Goal: Task Accomplishment & Management: Use online tool/utility

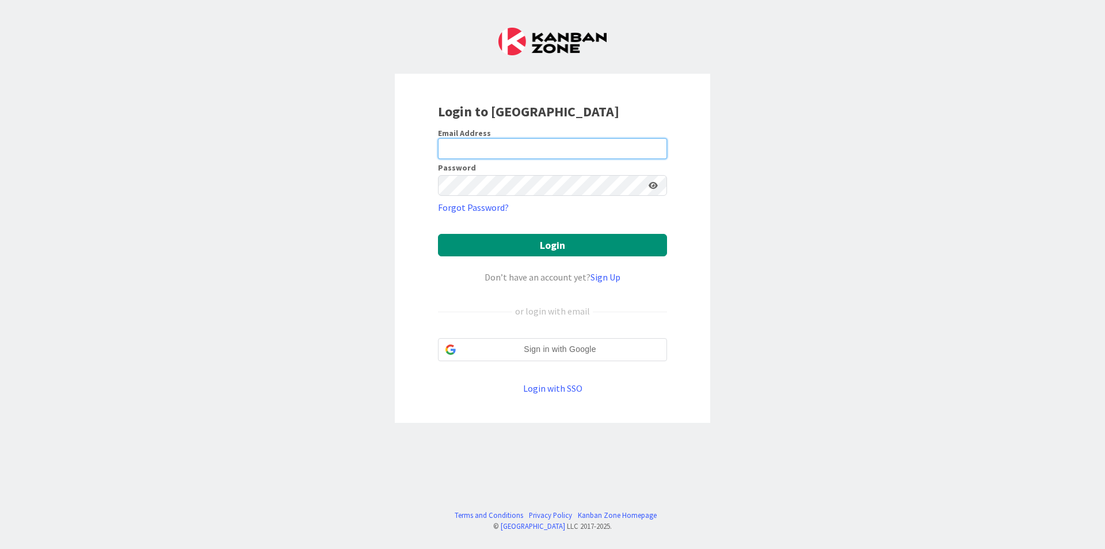
click at [537, 150] on input "email" at bounding box center [552, 148] width 229 height 21
type input "[EMAIL_ADDRESS][DOMAIN_NAME]"
click at [619, 203] on form "Email Address [EMAIL_ADDRESS][DOMAIN_NAME] Password Forgot Password? Login Don’…" at bounding box center [552, 261] width 229 height 267
click at [438, 234] on button "Login" at bounding box center [552, 245] width 229 height 22
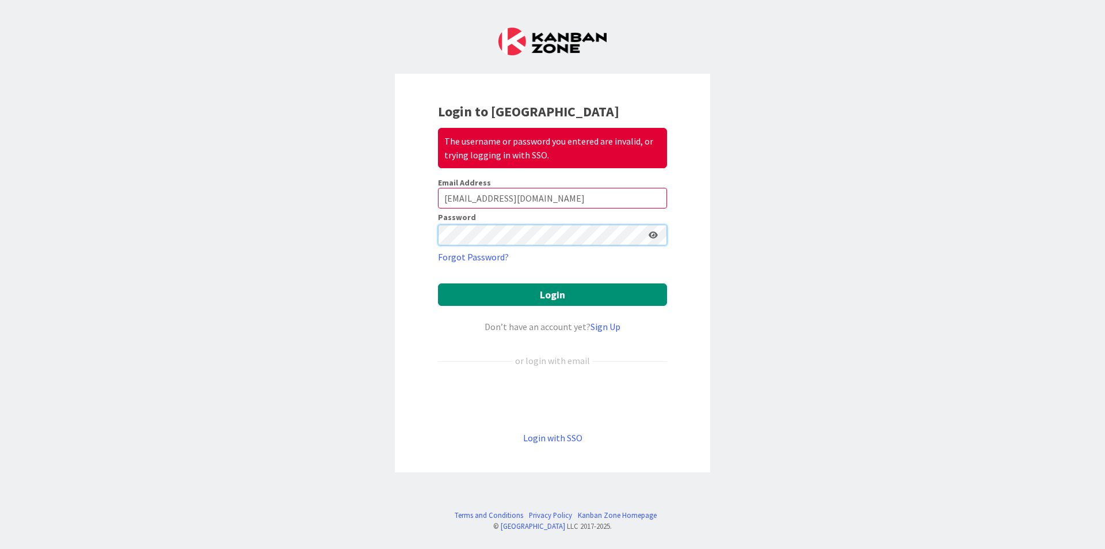
click at [438, 283] on button "Login" at bounding box center [552, 294] width 229 height 22
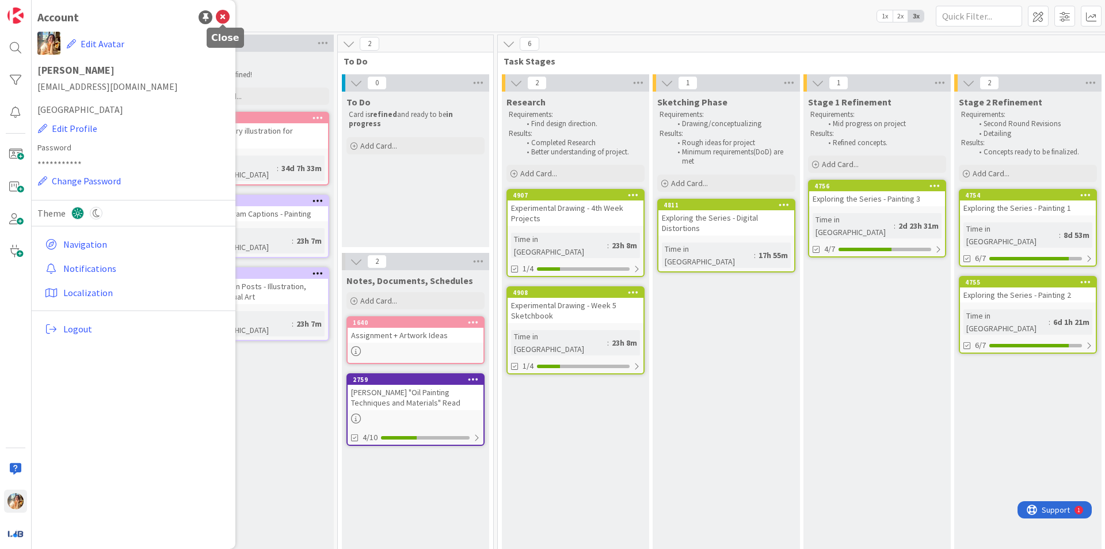
click at [220, 16] on icon at bounding box center [223, 17] width 14 height 14
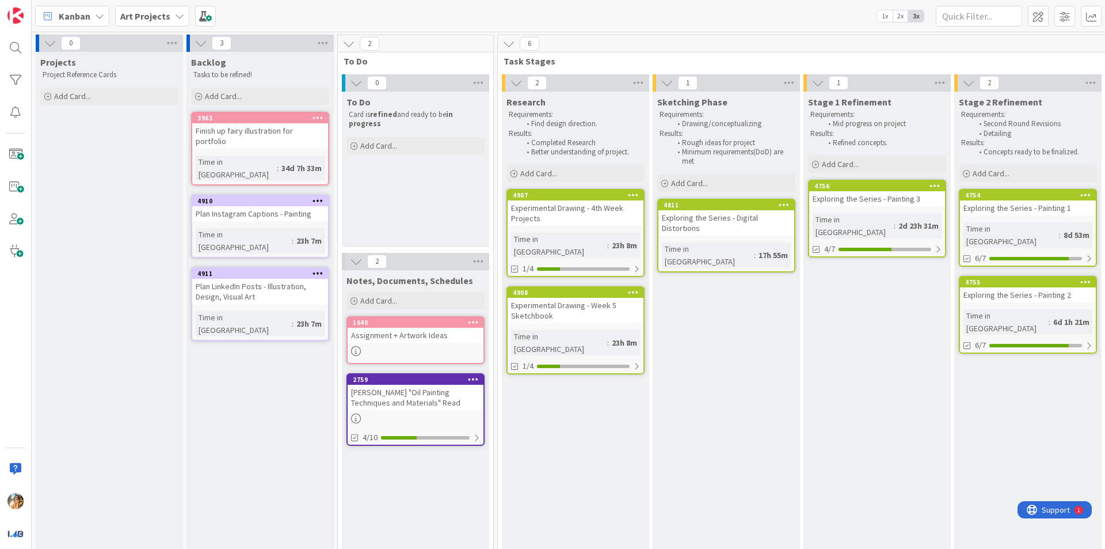
scroll to position [0, 252]
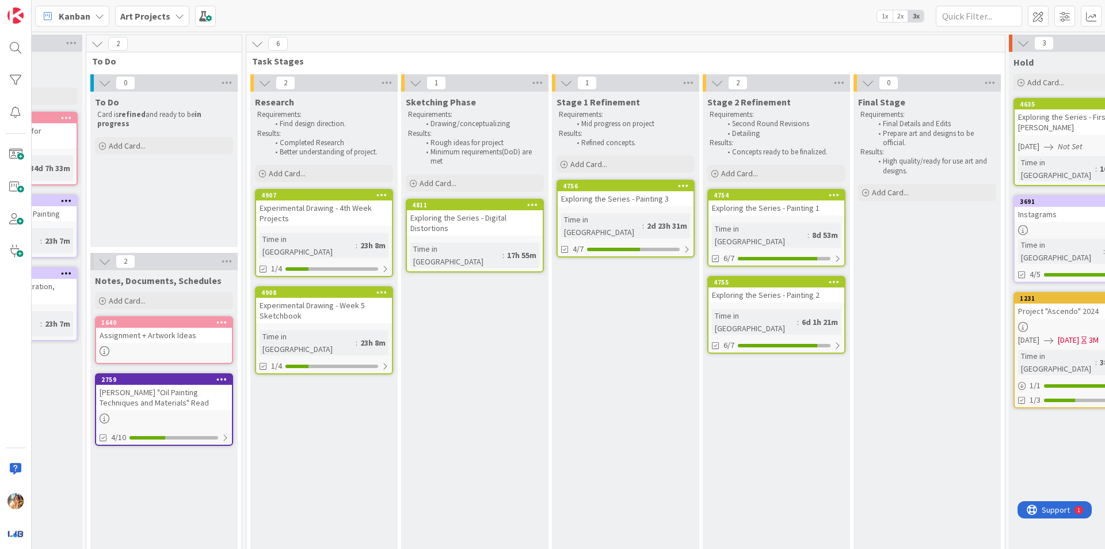
click at [641, 204] on div "Exploring the Series - Painting 3" at bounding box center [626, 198] width 136 height 15
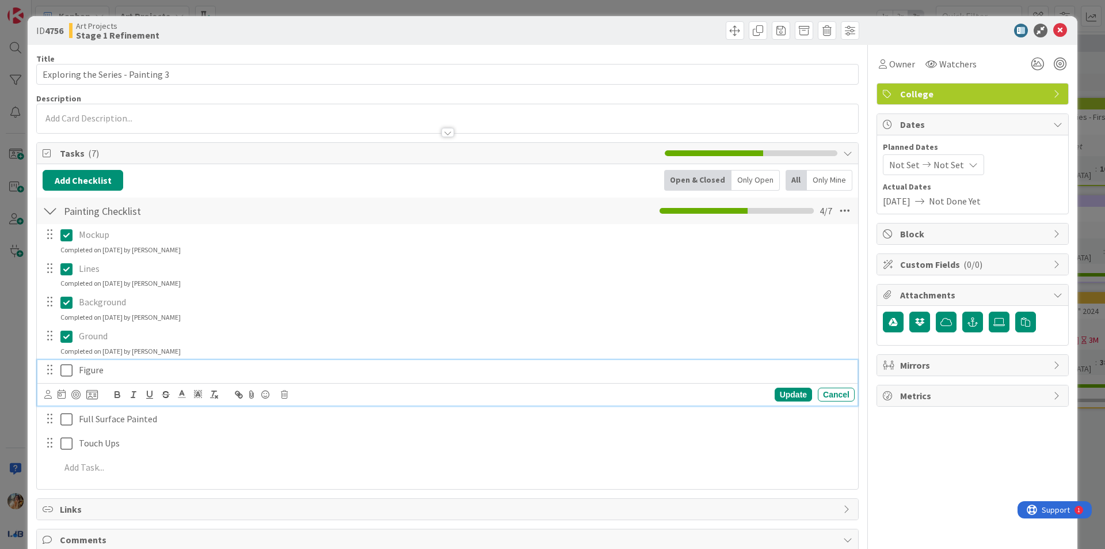
click at [63, 368] on icon at bounding box center [66, 370] width 12 height 14
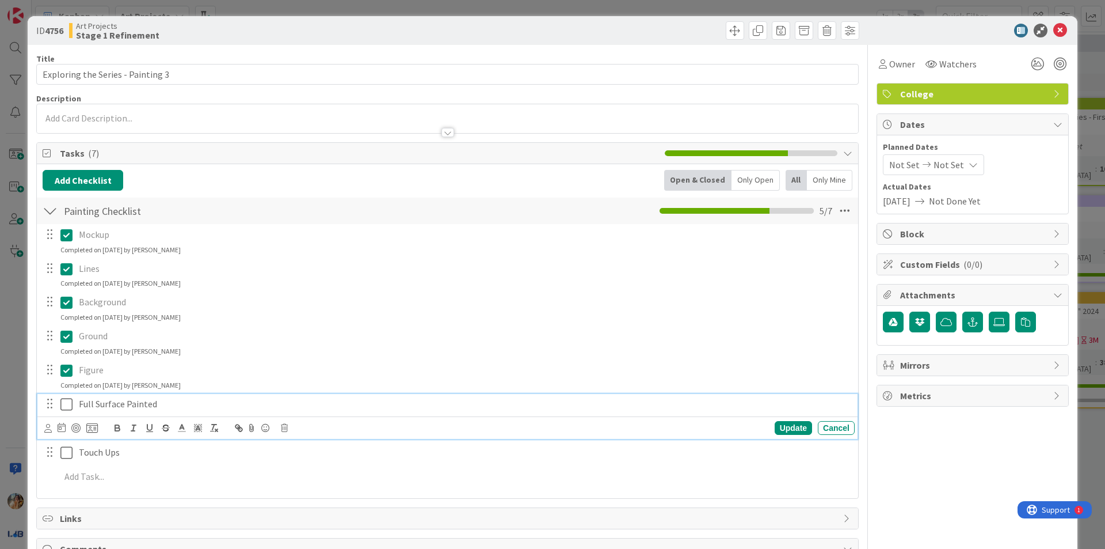
click at [64, 400] on icon at bounding box center [66, 404] width 12 height 14
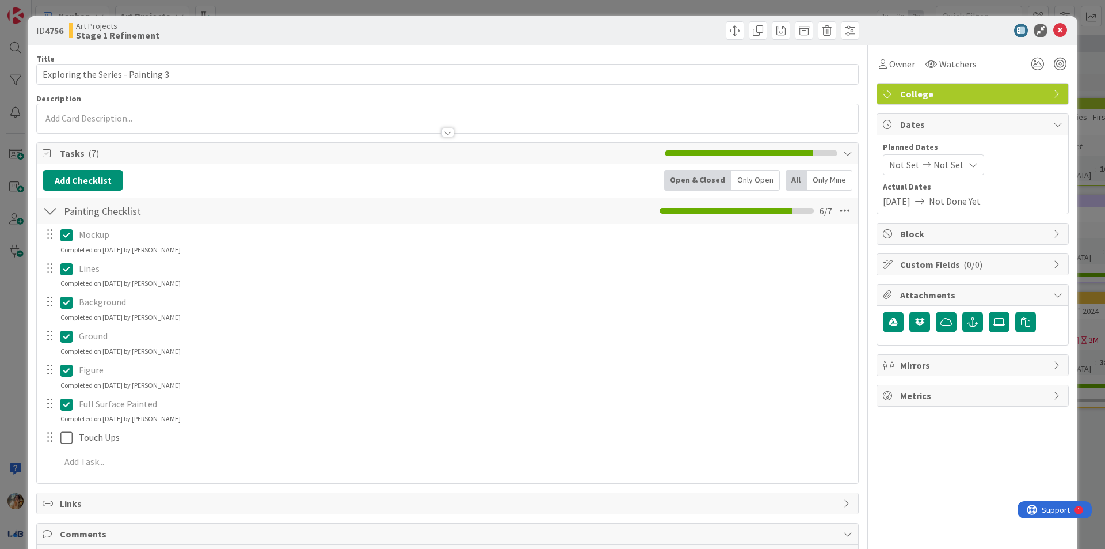
click at [3, 387] on div "ID 4756 Art Projects Stage 1 Refinement Title 33 / 128 Exploring the Series - P…" at bounding box center [552, 274] width 1105 height 549
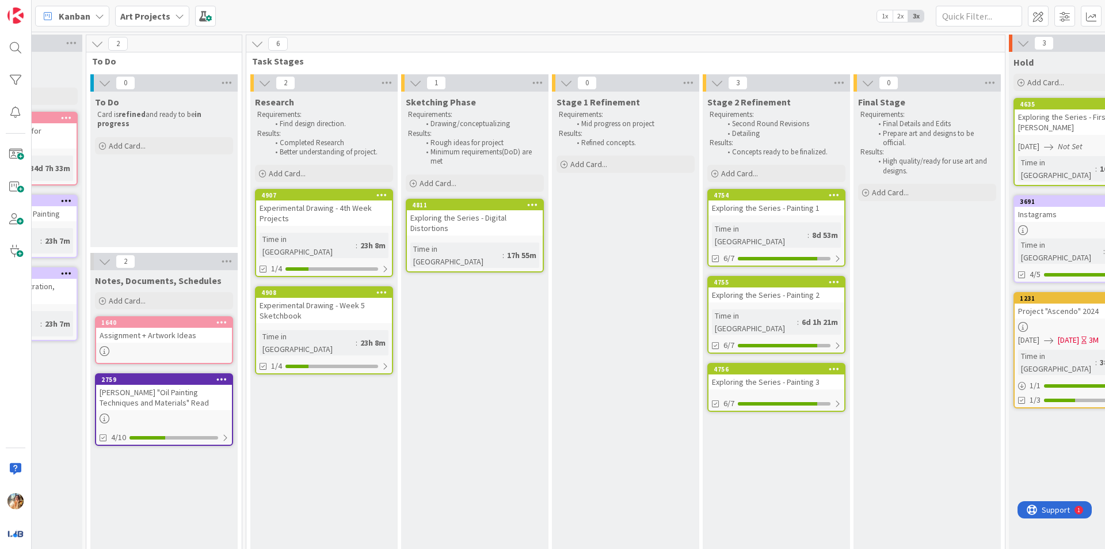
scroll to position [0, 388]
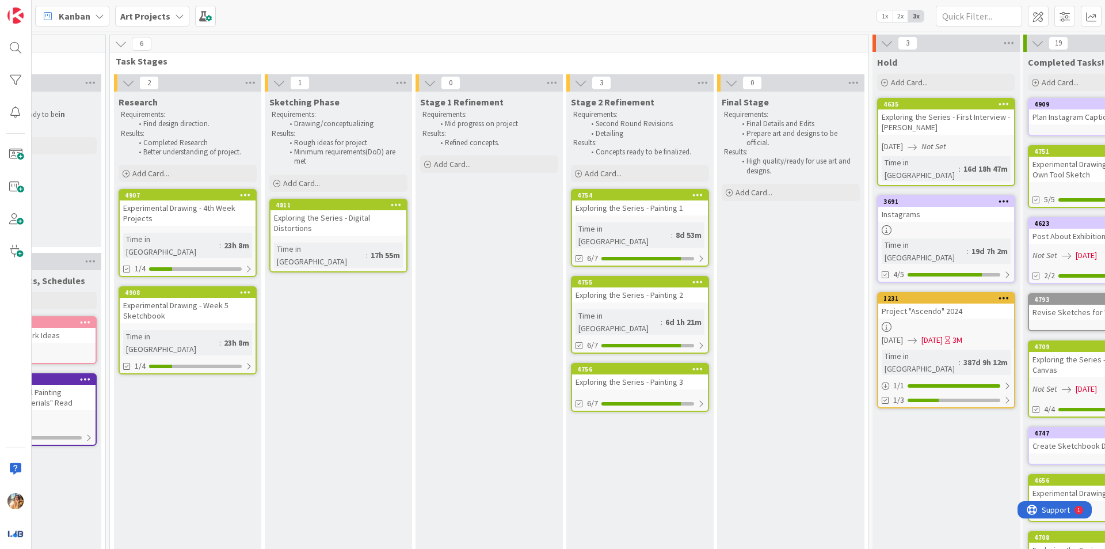
click at [153, 14] on b "Art Projects" at bounding box center [145, 16] width 50 height 12
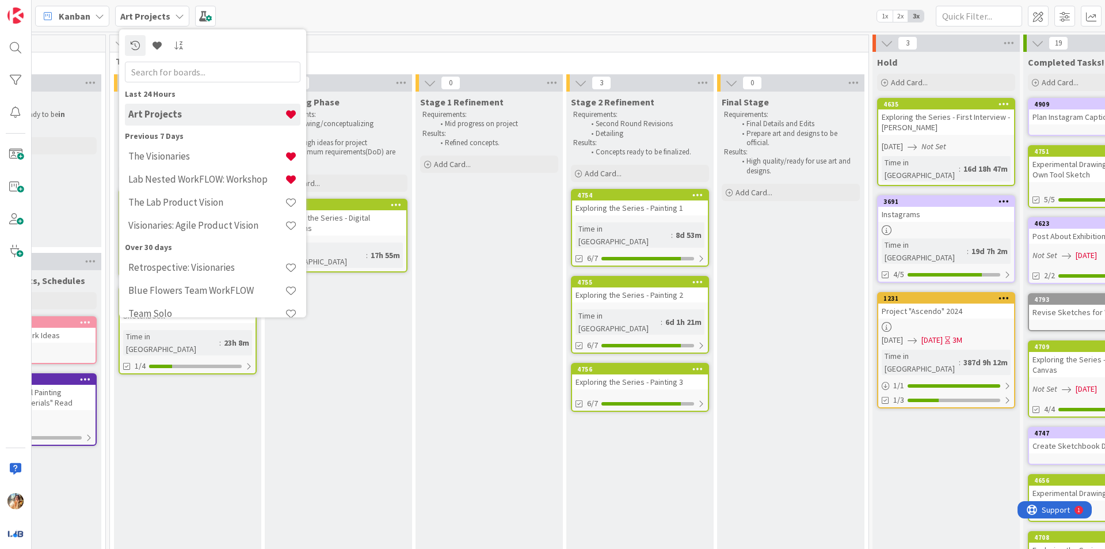
click at [461, 13] on div "Kanban Art Projects Last 24 Hours Art Projects Previous 7 Days The Visionaries …" at bounding box center [569, 16] width 1074 height 32
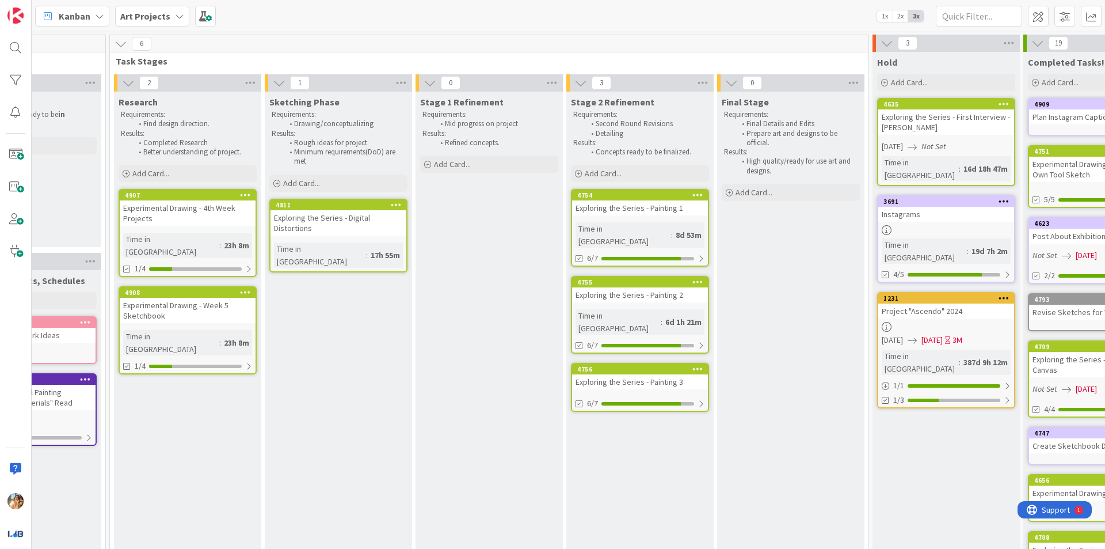
click at [367, 227] on div "Exploring the Series - Digital Distortions" at bounding box center [339, 222] width 136 height 25
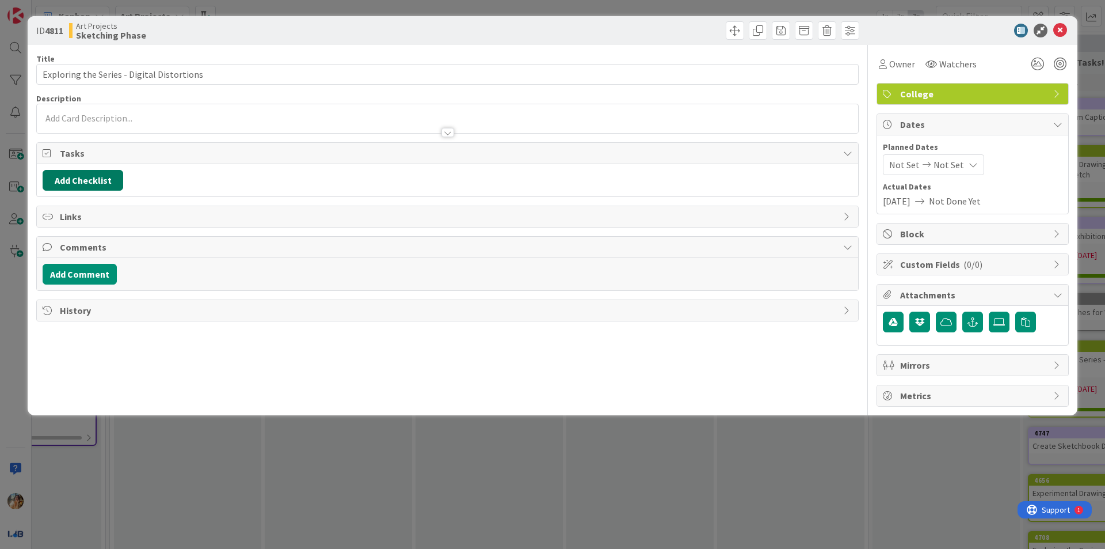
click at [97, 181] on button "Add Checklist" at bounding box center [83, 180] width 81 height 21
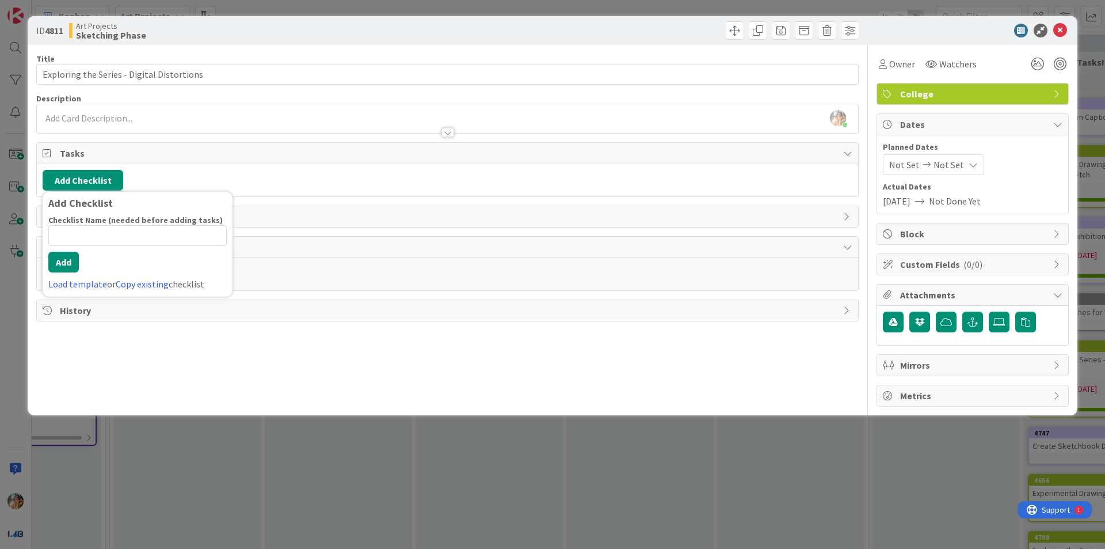
type input "T"
type input "F"
type input "5 A Night"
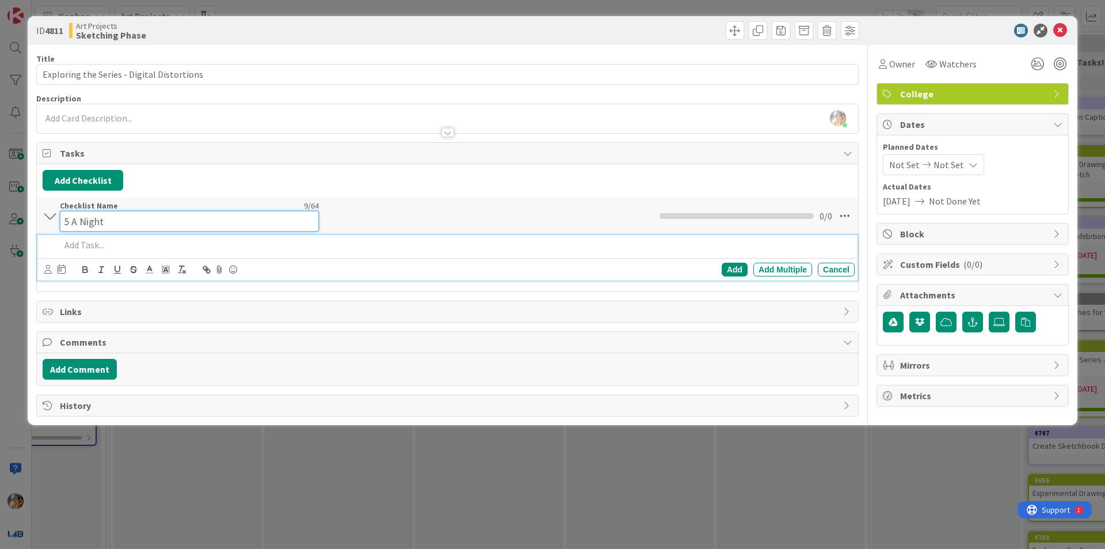
drag, startPoint x: 94, startPoint y: 211, endPoint x: 49, endPoint y: 208, distance: 45.6
click at [52, 208] on div "5 A Night Checklist Name 9 / 64 5 A Night 0 / 0" at bounding box center [447, 215] width 821 height 37
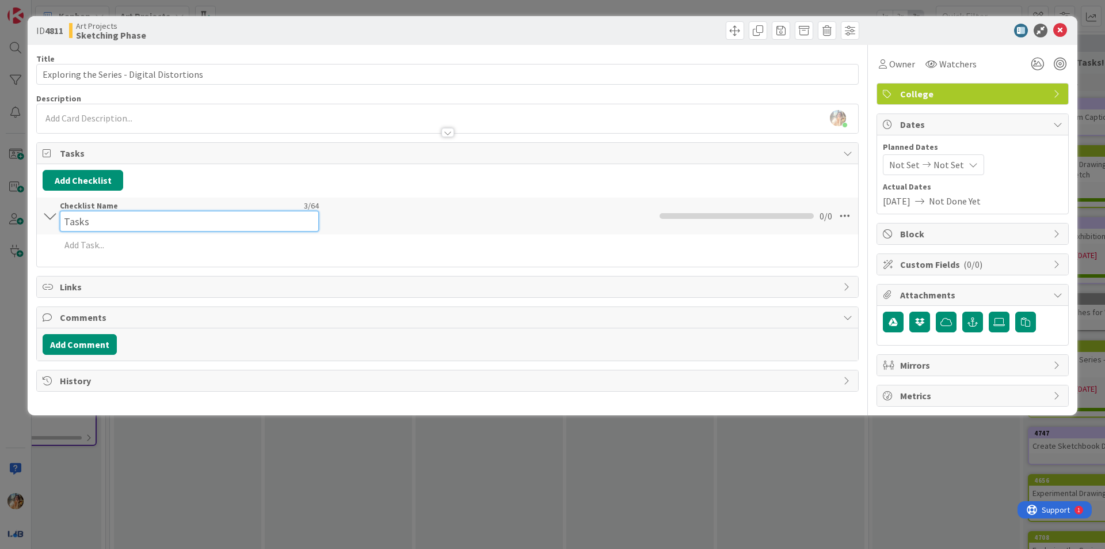
type input "Tasks"
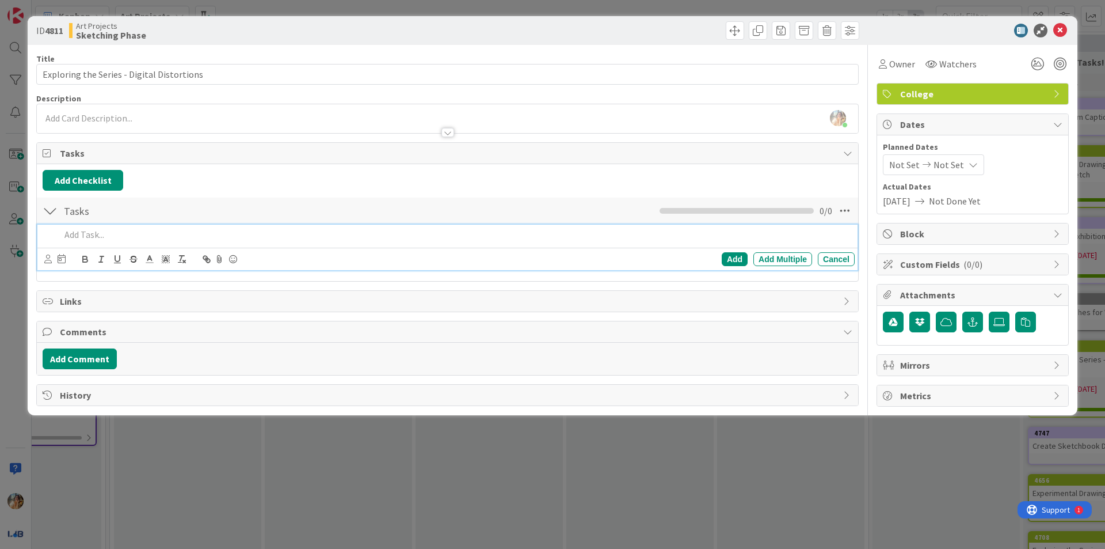
click at [142, 236] on p at bounding box center [455, 234] width 790 height 13
copy p "5 Photos - [DATE]"
click at [142, 236] on p "5 Photos - [DATE]" at bounding box center [455, 234] width 790 height 13
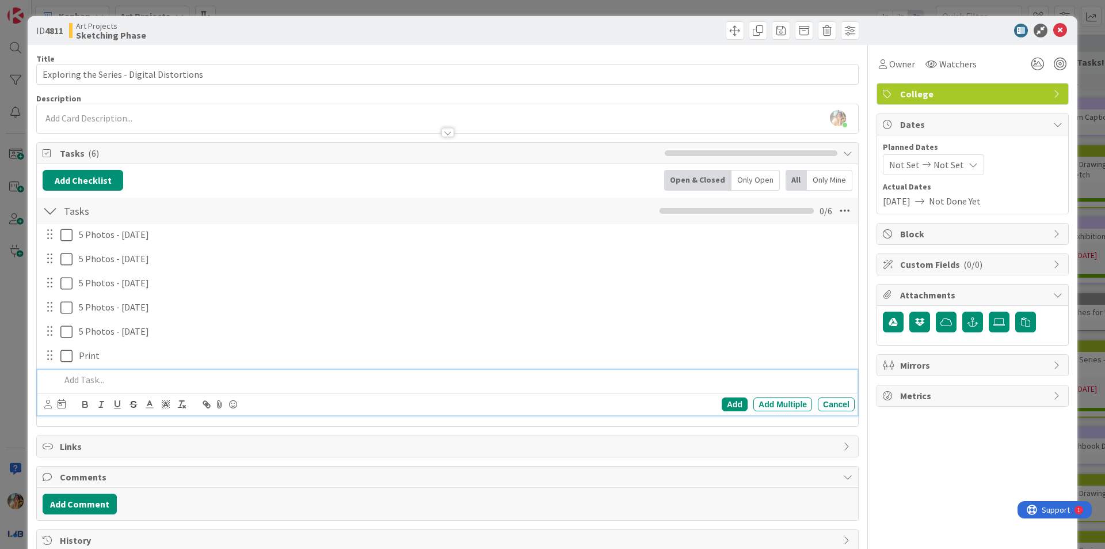
click at [1, 300] on div "ID 4811 Art Projects Sketching Phase Title 42 / 128 Exploring the Series - Digi…" at bounding box center [552, 274] width 1105 height 549
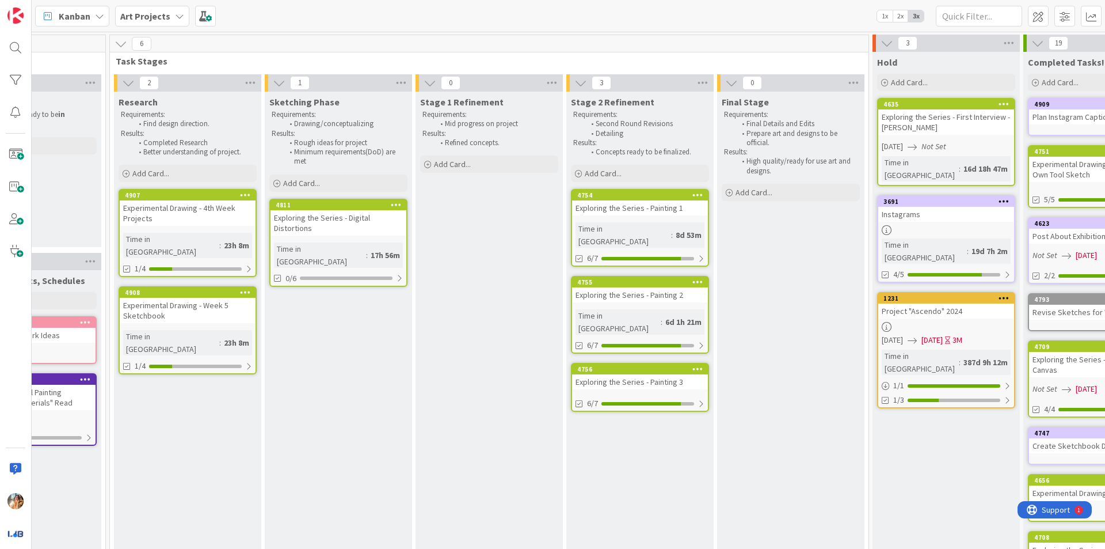
click at [329, 226] on div "Exploring the Series - Digital Distortions" at bounding box center [339, 222] width 136 height 25
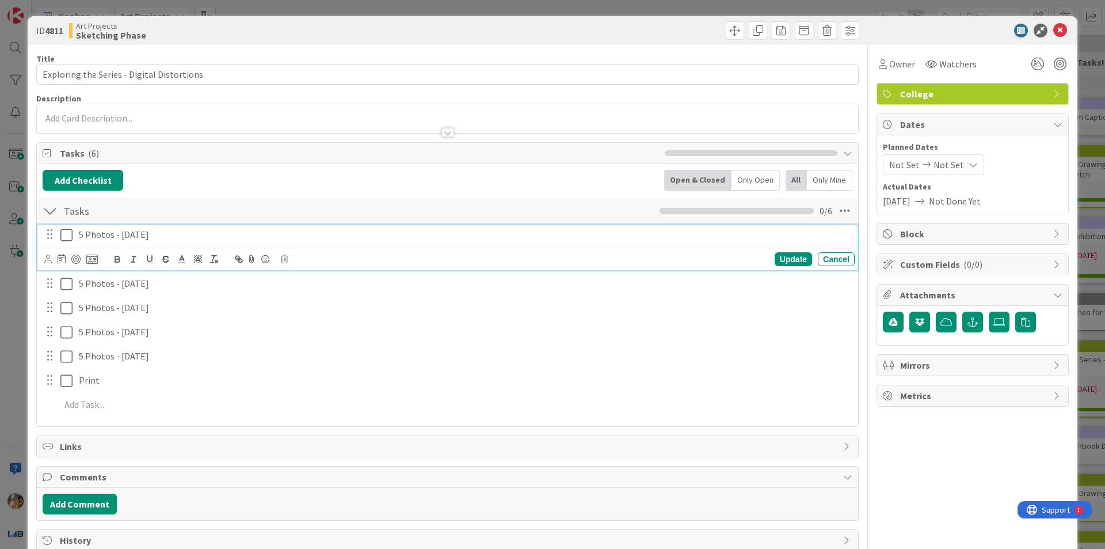
click at [66, 230] on icon at bounding box center [66, 235] width 12 height 14
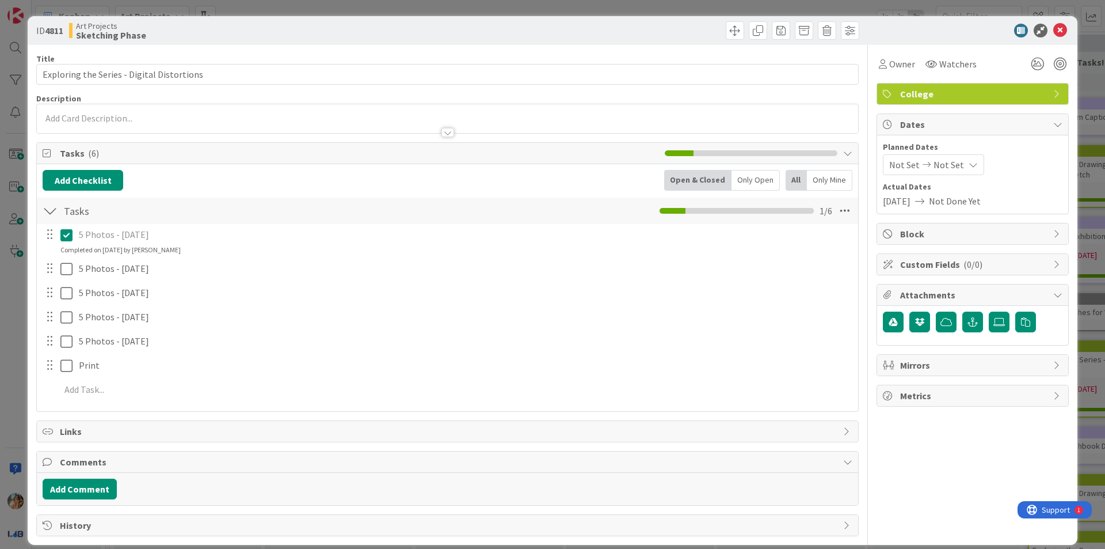
click at [12, 273] on div "ID 4811 Art Projects Sketching Phase Title 42 / 128 Exploring the Series - Digi…" at bounding box center [552, 274] width 1105 height 549
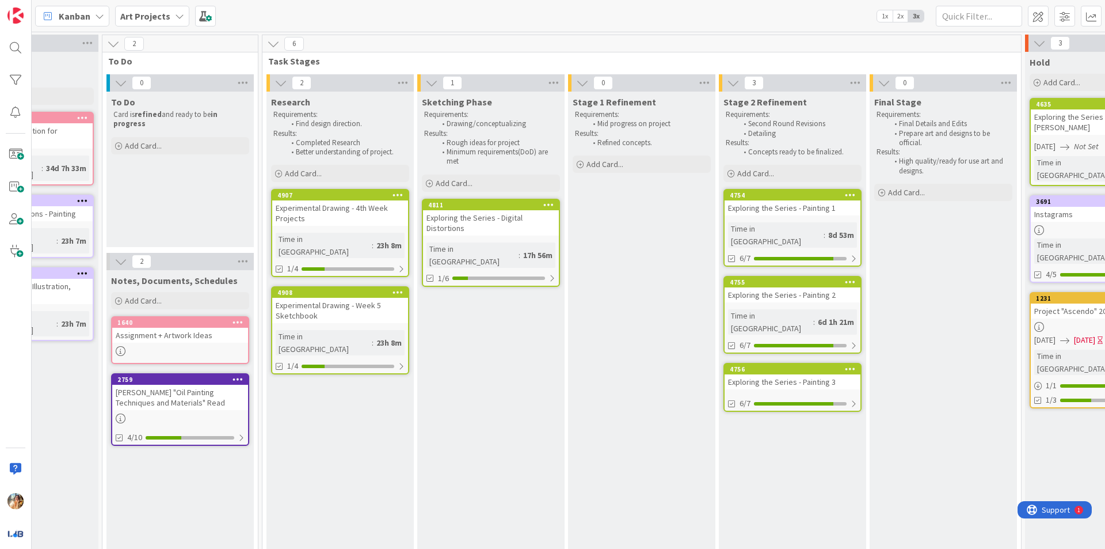
scroll to position [0, 50]
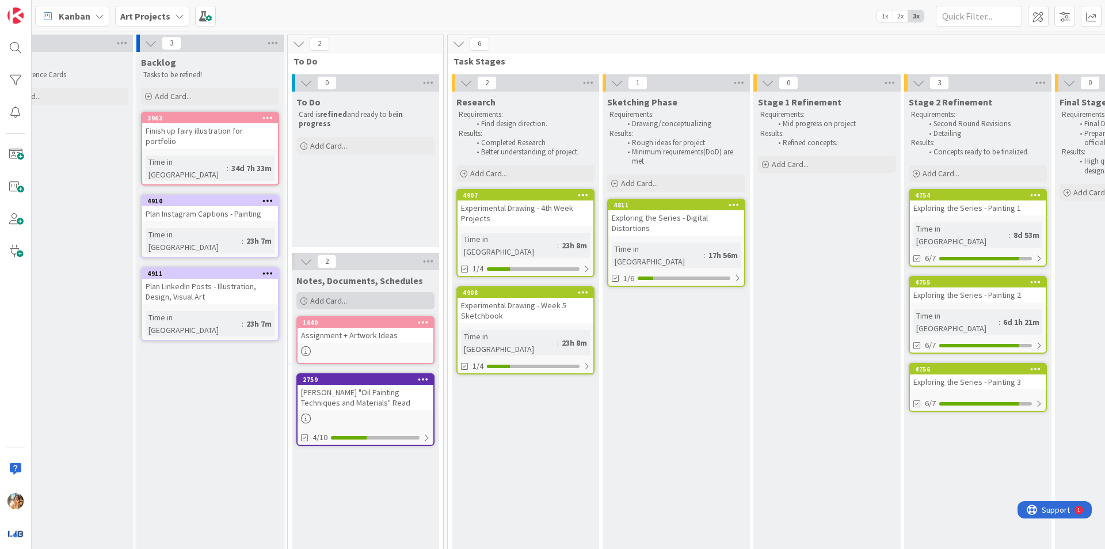
click at [401, 300] on div "Add Card..." at bounding box center [365, 300] width 138 height 17
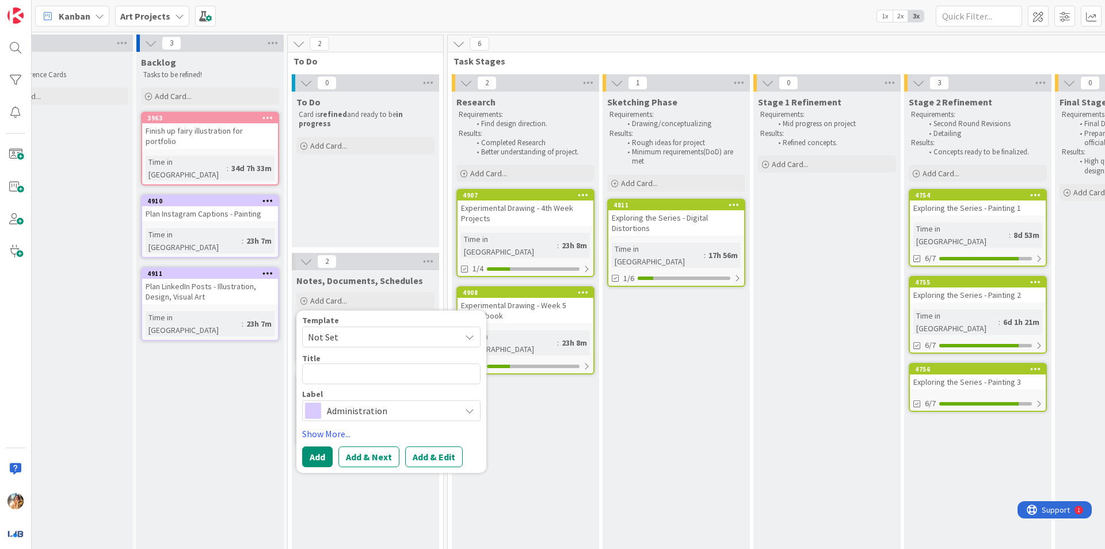
type textarea "x"
type textarea "S"
type textarea "x"
type textarea "C"
type textarea "x"
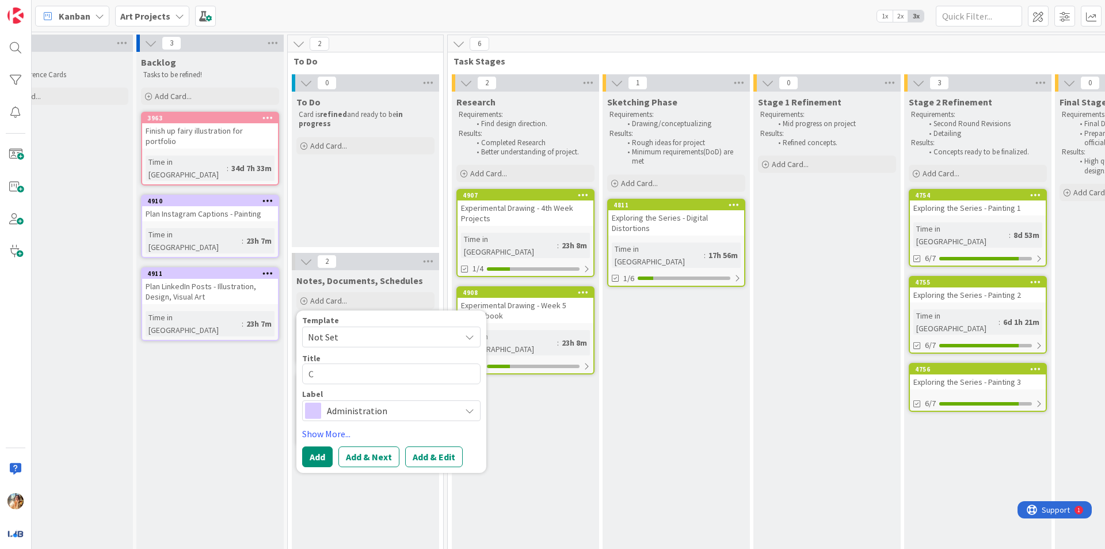
type textarea "Ca"
type textarea "x"
type textarea "Car"
type textarea "x"
type textarea "Care"
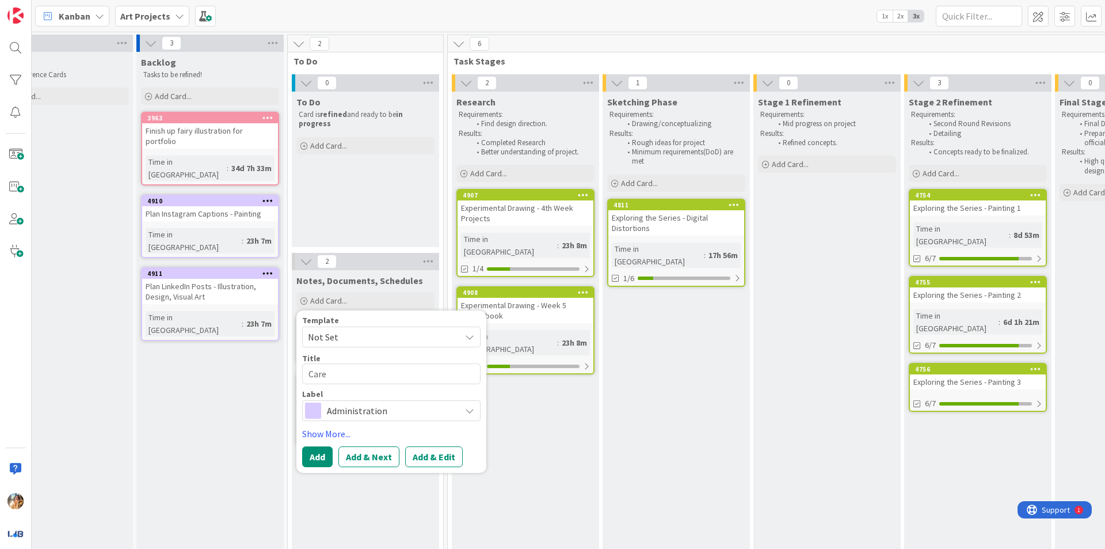
type textarea "x"
type textarea "Caree"
type textarea "x"
type textarea "Career"
type textarea "x"
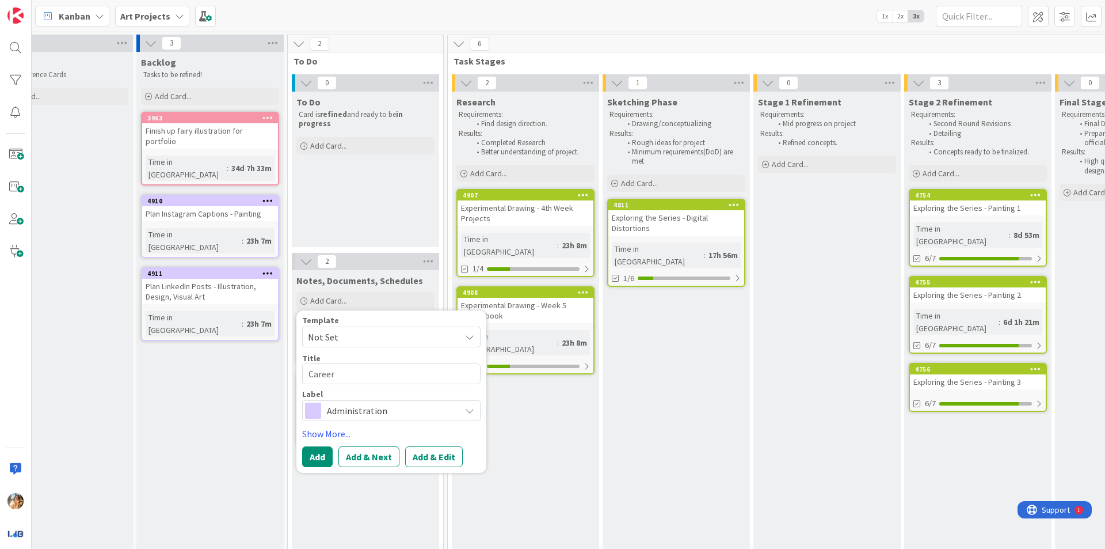
type textarea "Career"
type textarea "x"
type textarea "Career D"
type textarea "x"
type textarea "Career Do"
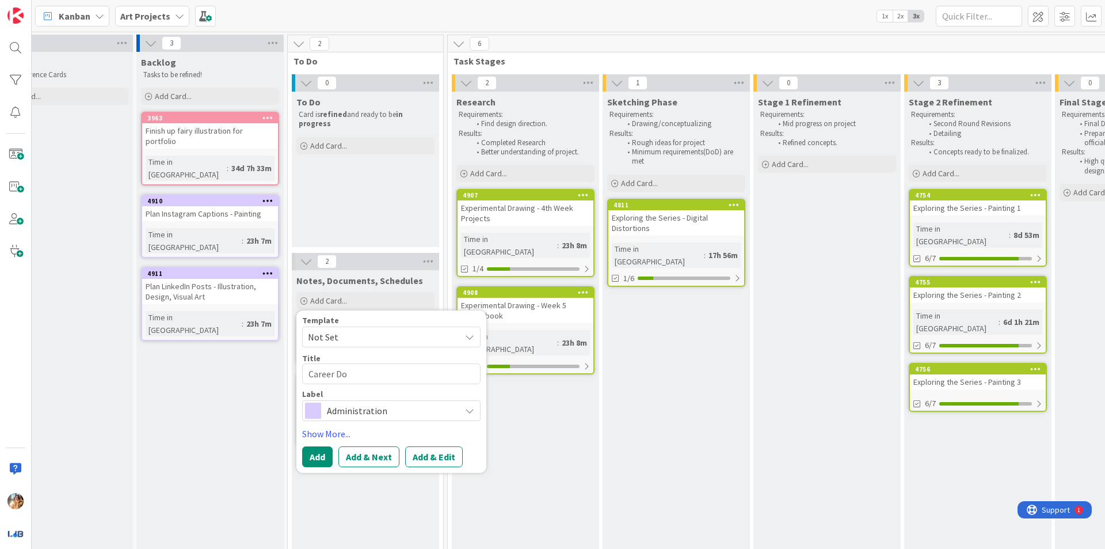
type textarea "x"
type textarea "Career Doc"
type textarea "x"
type textarea "Career Docu"
type textarea "x"
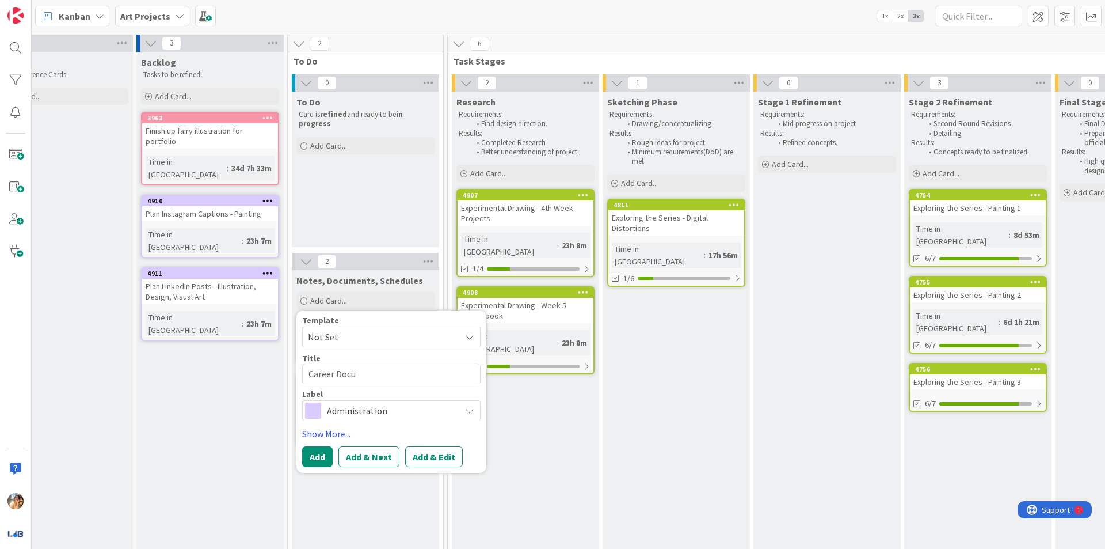
type textarea "Career Docum"
type textarea "x"
type textarea "Career Docume"
type textarea "x"
type textarea "Career Documen"
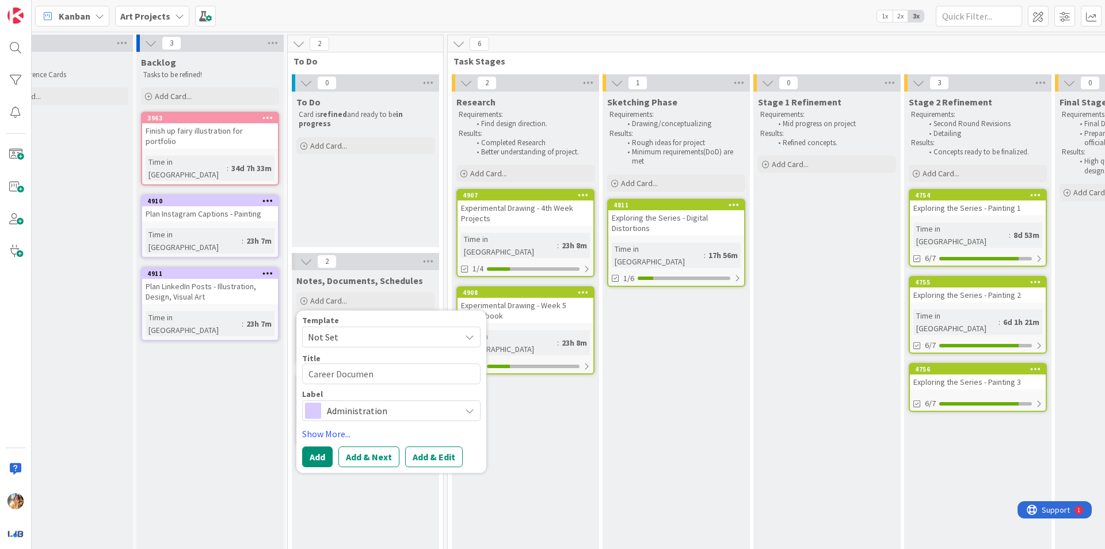
type textarea "x"
type textarea "Career Document"
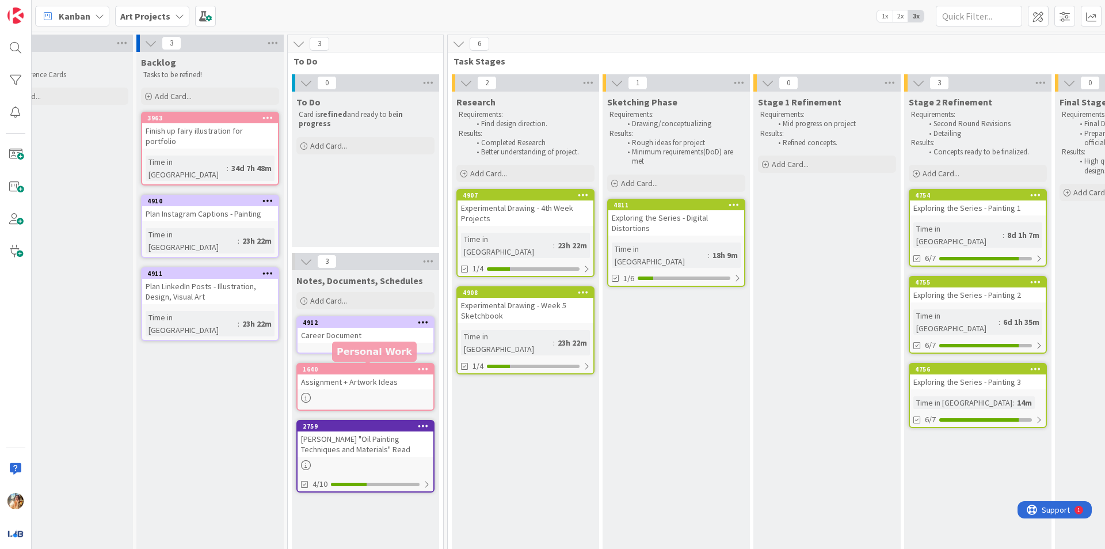
click at [367, 332] on div "Career Document" at bounding box center [366, 335] width 136 height 15
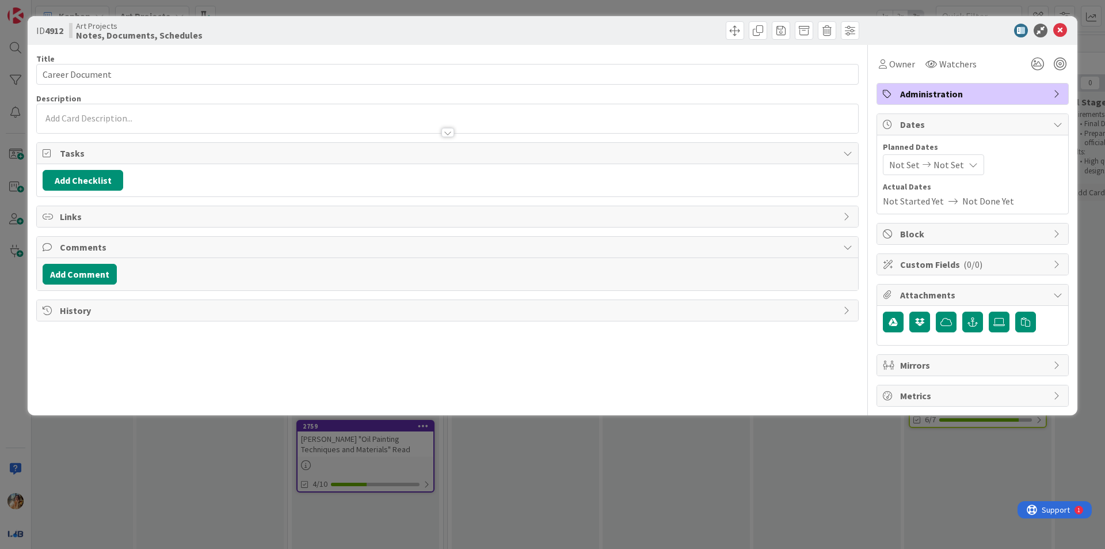
click at [208, 120] on p at bounding box center [448, 118] width 810 height 13
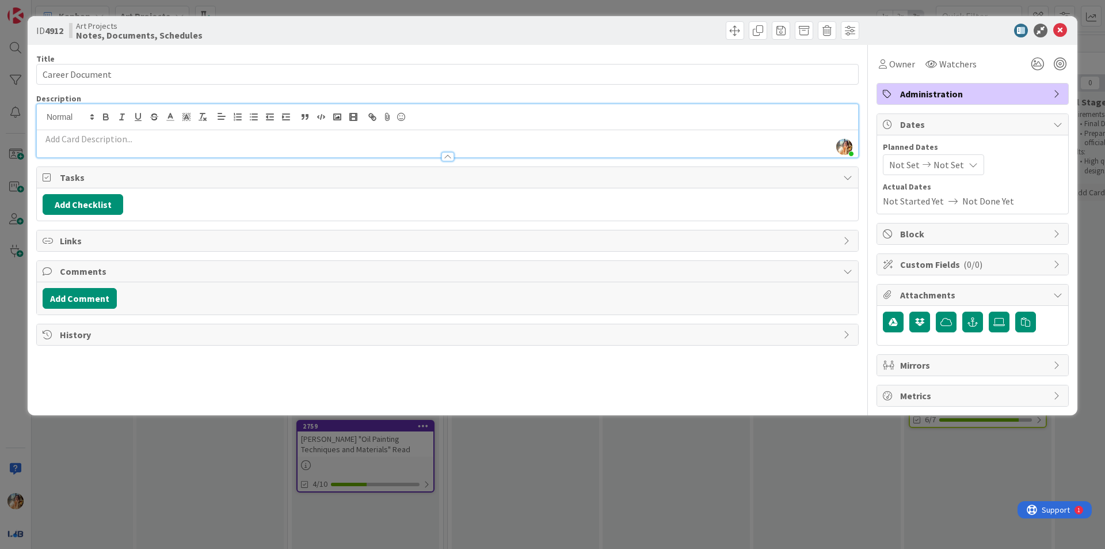
click at [556, 140] on p at bounding box center [448, 138] width 810 height 13
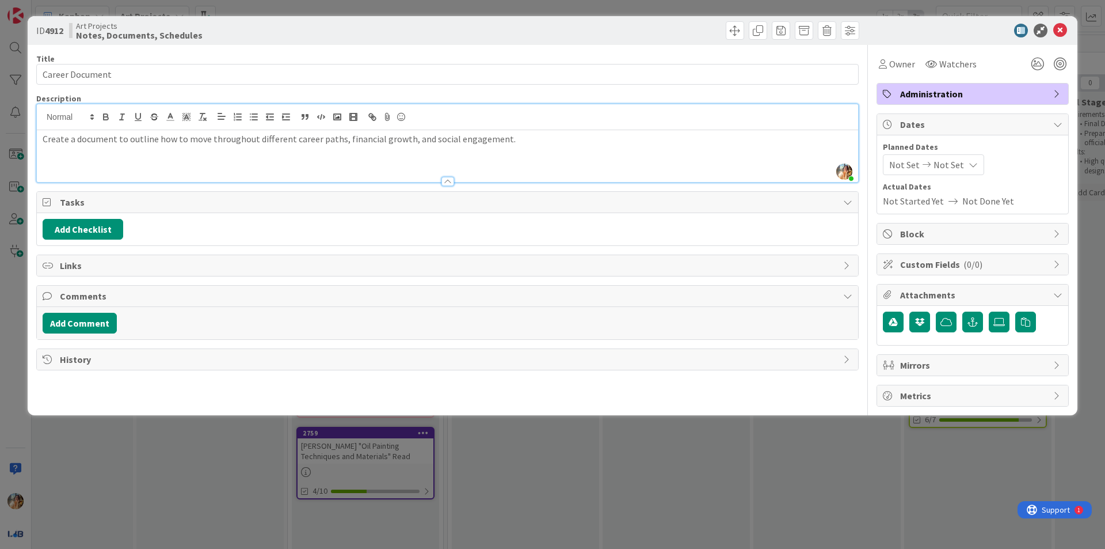
click at [763, 493] on div "ID 4912 Art Projects Notes, Documents, Schedules Title 15 / 128 Career Document…" at bounding box center [552, 274] width 1105 height 549
